Goal: Information Seeking & Learning: Learn about a topic

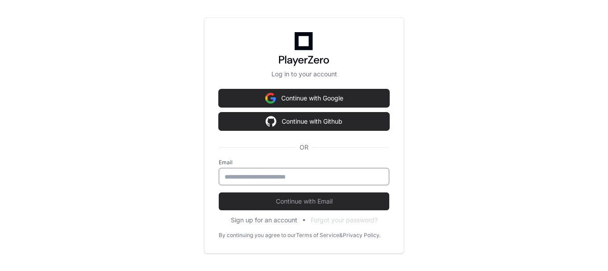
click at [274, 174] on input "email" at bounding box center [303, 176] width 159 height 9
type input "**********"
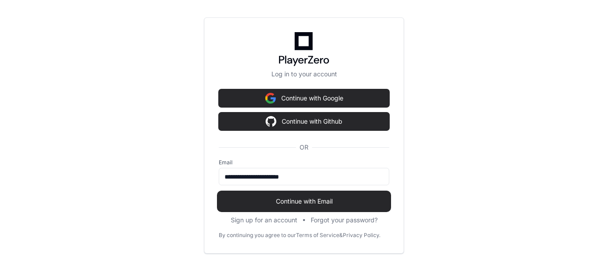
click at [281, 199] on span "Continue with Email" at bounding box center [304, 201] width 170 height 9
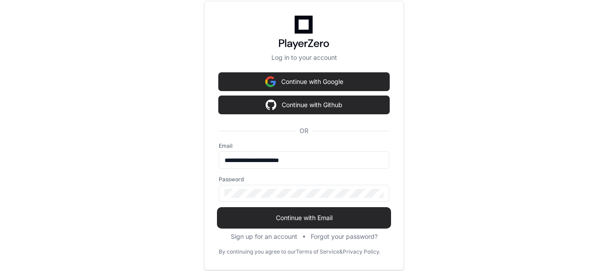
click at [290, 216] on span "Continue with Email" at bounding box center [304, 217] width 170 height 9
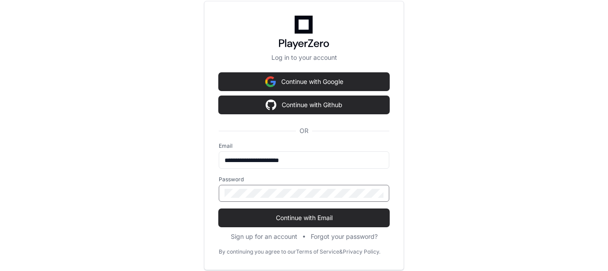
click at [219, 209] on button "Continue with Email" at bounding box center [304, 218] width 170 height 18
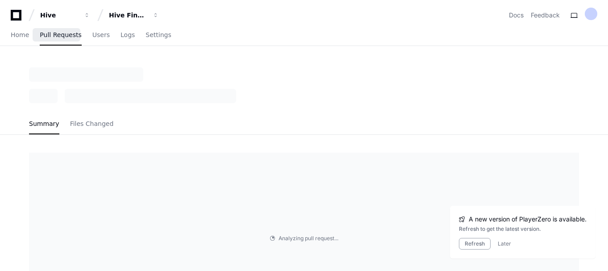
click at [50, 33] on span "Pull Requests" at bounding box center [60, 34] width 41 height 5
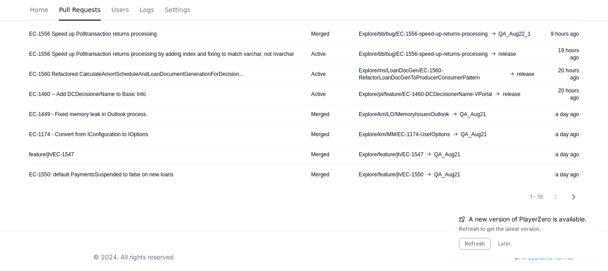
scroll to position [203, 0]
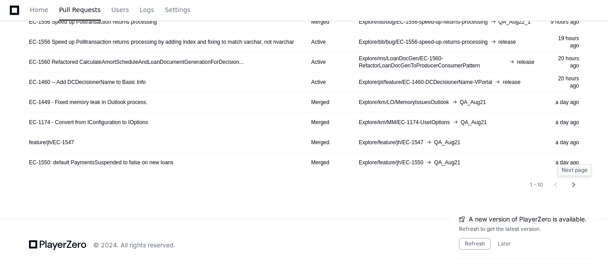
click at [576, 182] on mat-icon "chevron_right" at bounding box center [573, 184] width 11 height 11
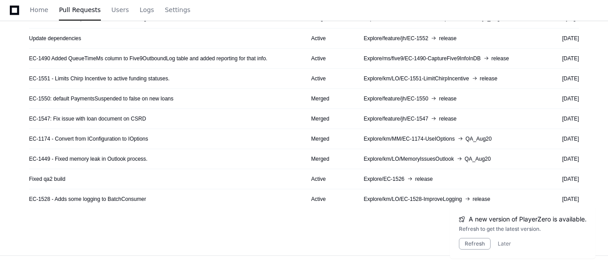
scroll to position [167, 0]
click at [503, 242] on button "Later" at bounding box center [503, 243] width 13 height 7
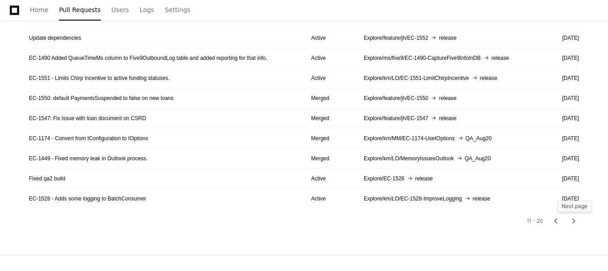
click at [574, 221] on mat-icon "chevron_right" at bounding box center [573, 220] width 11 height 11
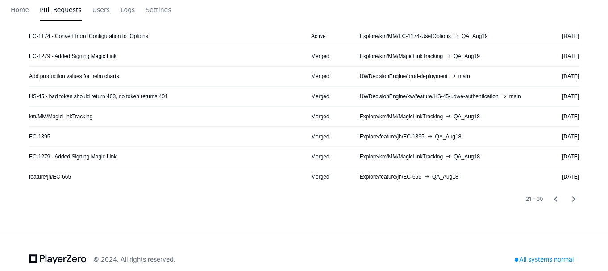
scroll to position [203, 0]
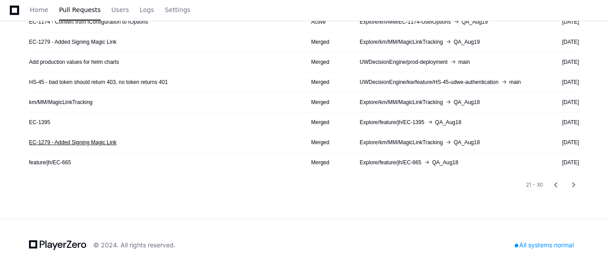
click at [81, 141] on link "EC-1279 - Added Signing Magic Link" at bounding box center [72, 142] width 87 height 7
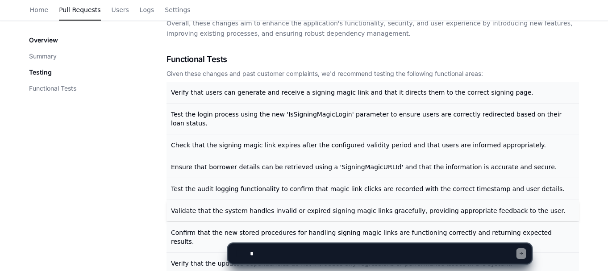
scroll to position [485, 0]
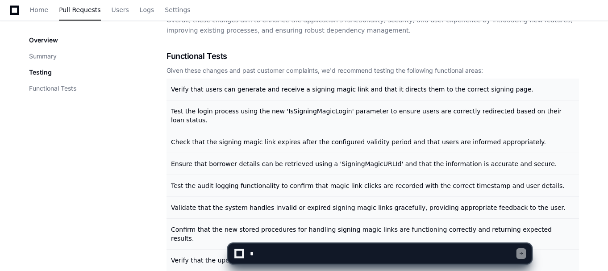
click at [318, 251] on textarea at bounding box center [382, 254] width 268 height 20
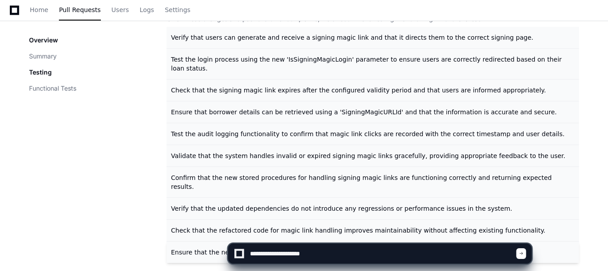
scroll to position [540, 0]
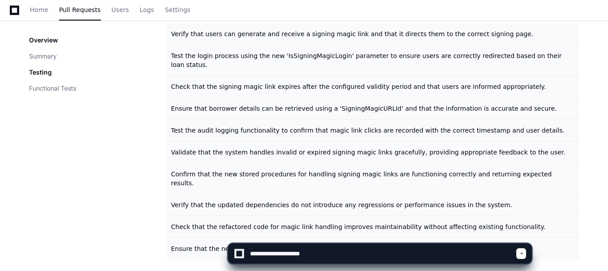
click at [318, 252] on textarea at bounding box center [382, 254] width 268 height 20
type textarea "**********"
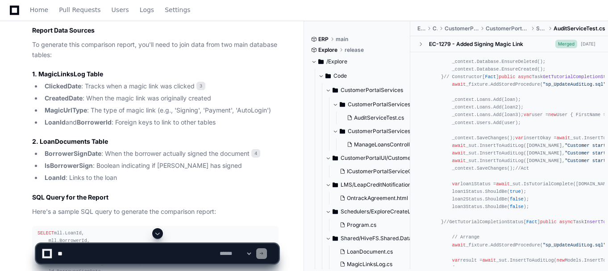
scroll to position [624, 0]
click at [71, 106] on strong "MagicUrlType" at bounding box center [66, 110] width 42 height 8
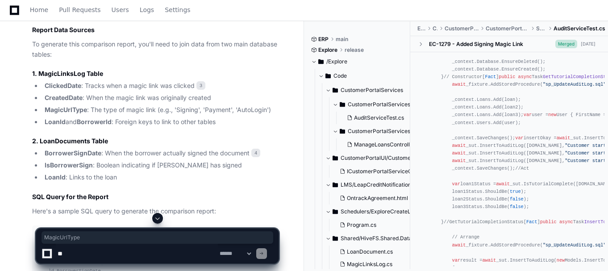
click at [71, 106] on strong "MagicUrlType" at bounding box center [66, 110] width 42 height 8
copy strong "MagicUrlType"
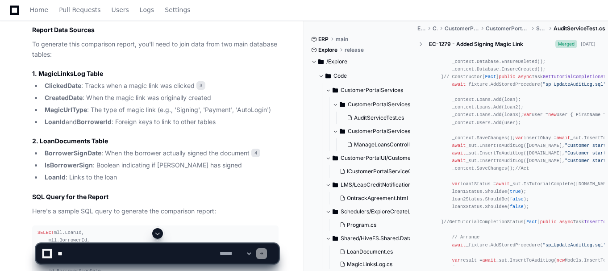
click at [184, 105] on li "MagicUrlType : The type of magic link (e.g., 'Signing', 'Payment', 'AutoLogin')" at bounding box center [160, 110] width 236 height 10
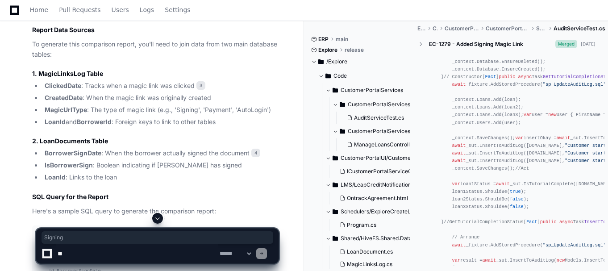
copy li "Signing"
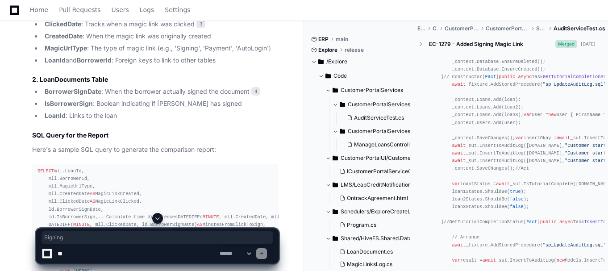
scroll to position [686, 0]
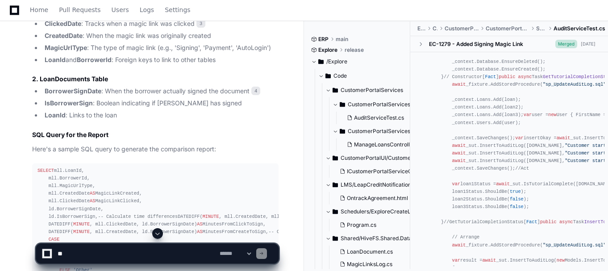
click at [56, 99] on strong "IsBorrowerSign" at bounding box center [69, 103] width 48 height 8
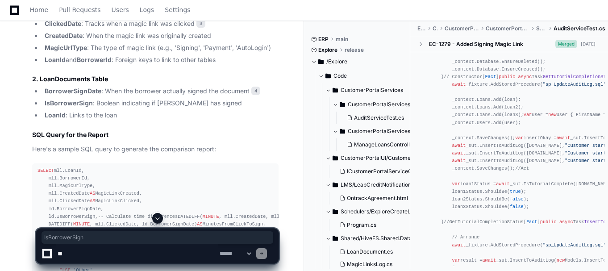
copy strong "IsBorrowerSign"
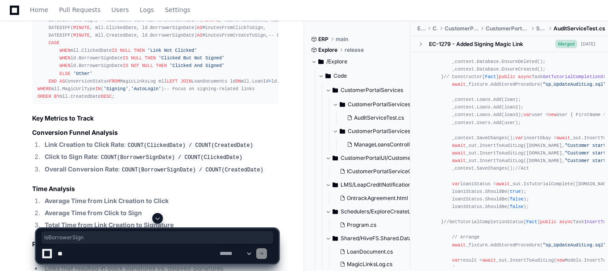
scroll to position [900, 0]
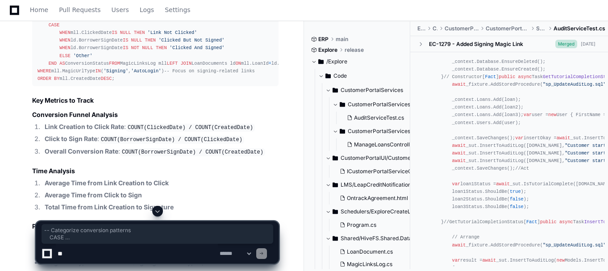
drag, startPoint x: 124, startPoint y: 139, endPoint x: 42, endPoint y: 47, distance: 123.5
click at [42, 47] on div "SELECT mll.LoanId, mll.BorrowerId, mll.MagicUrlType, mll.CreatedDate AS MagicLi…" at bounding box center [155, 18] width 236 height 130
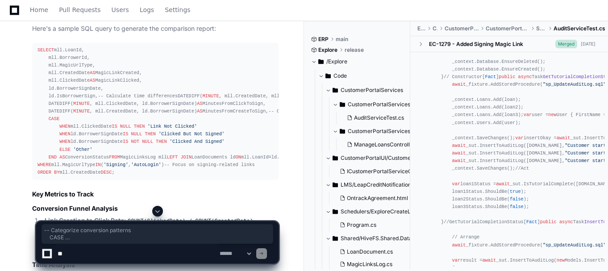
scroll to position [806, 0]
drag, startPoint x: 38, startPoint y: 40, endPoint x: 138, endPoint y: 200, distance: 188.7
click at [138, 177] on div "SELECT mll.LoanId, mll.BorrowerId, mll.MagicUrlType, mll.CreatedDate AS MagicLi…" at bounding box center [155, 112] width 236 height 130
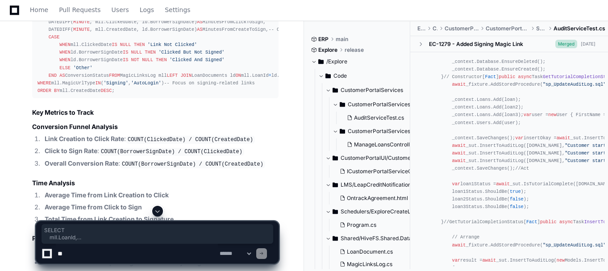
scroll to position [889, 0]
copy article "SELECT mll.LoanId, mll.BorrowerId, mll.MagicUrlType, mll.CreatedDate AS MagicLi…"
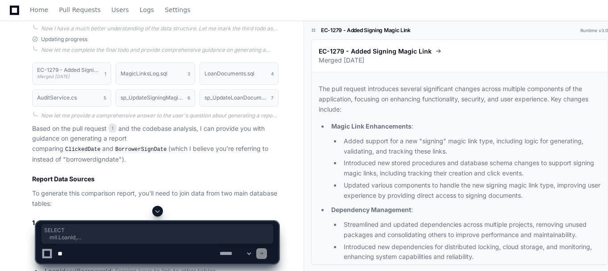
scroll to position [475, 0]
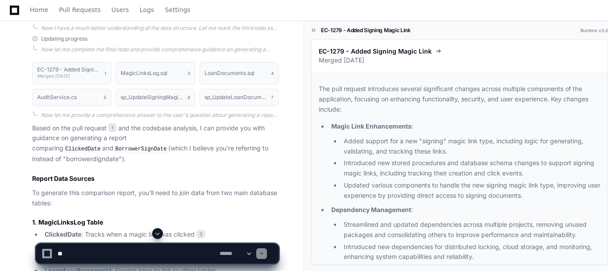
click at [404, 215] on app-player-page "Generating Report for Date Comparison in Pull Request Created by @ vani.[PERSON…" at bounding box center [304, 256] width 608 height 1372
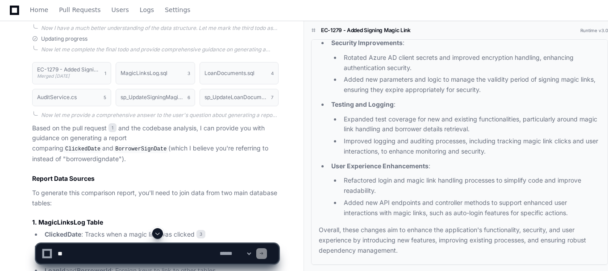
scroll to position [231, 0]
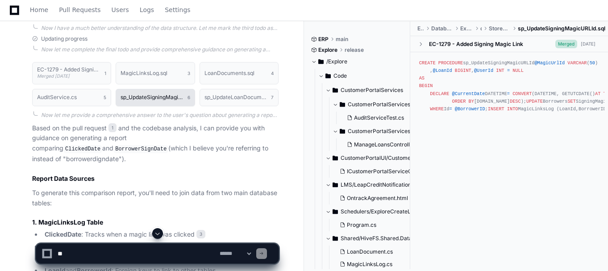
click at [150, 97] on h1 "sp_UpdateSigningMagicURLId.sql" at bounding box center [151, 97] width 62 height 5
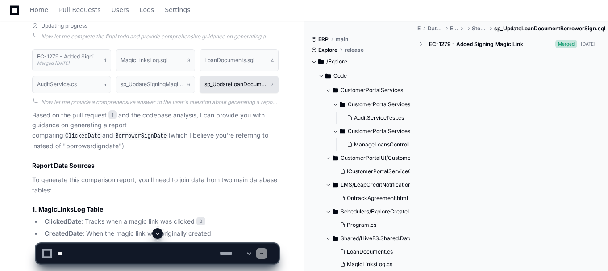
scroll to position [0, 0]
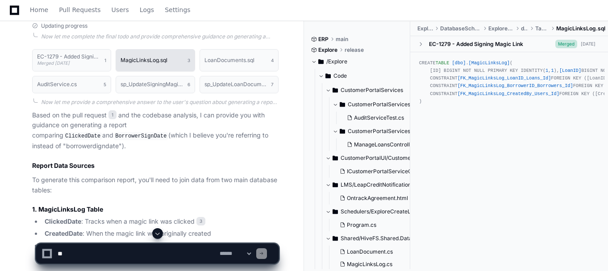
click at [139, 62] on h1 "MagicLinksLog.sql" at bounding box center [143, 60] width 47 height 5
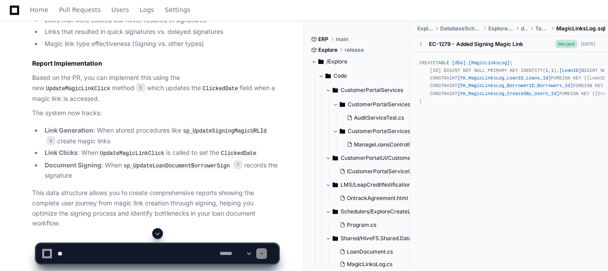
scroll to position [1193, 0]
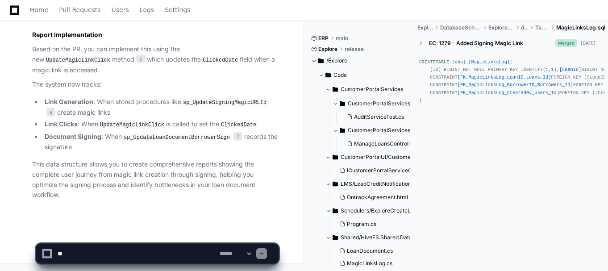
click at [133, 125] on code "UpdateMagicLinkClick" at bounding box center [132, 125] width 68 height 8
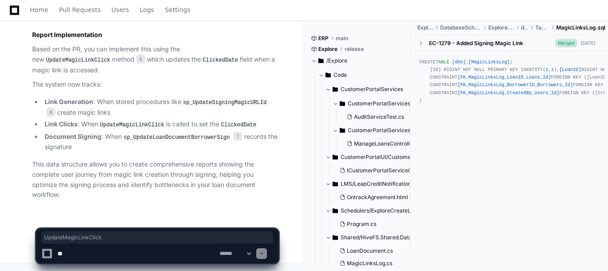
click at [133, 125] on code "UpdateMagicLinkClick" at bounding box center [132, 125] width 68 height 8
